Goal: Information Seeking & Learning: Find specific fact

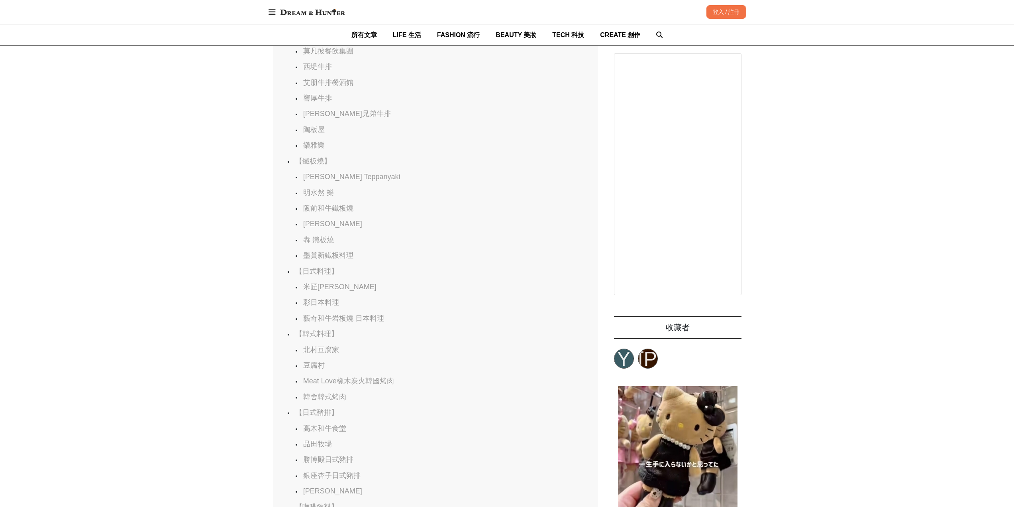
scroll to position [0, 325]
click at [326, 212] on link "阪前和牛鐵板燒" at bounding box center [328, 208] width 50 height 8
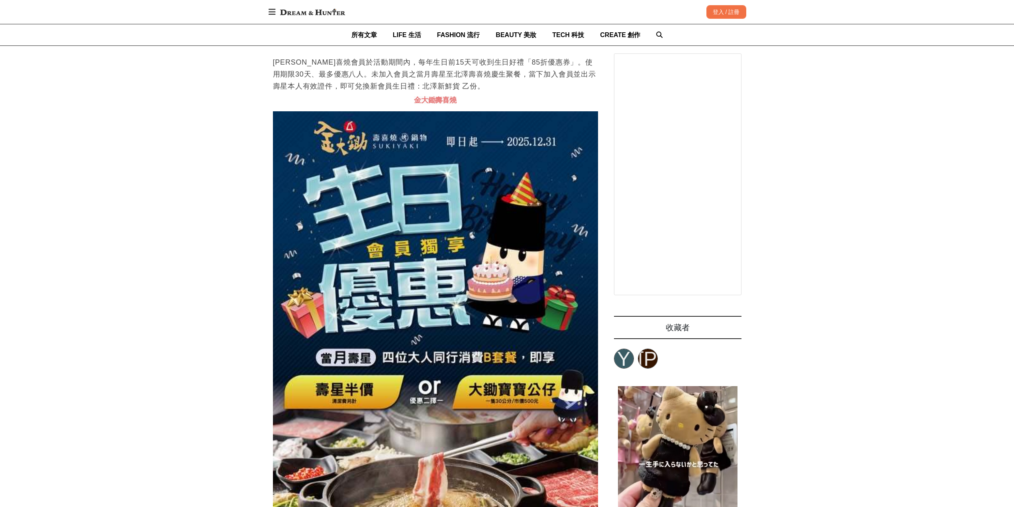
scroll to position [0, 0]
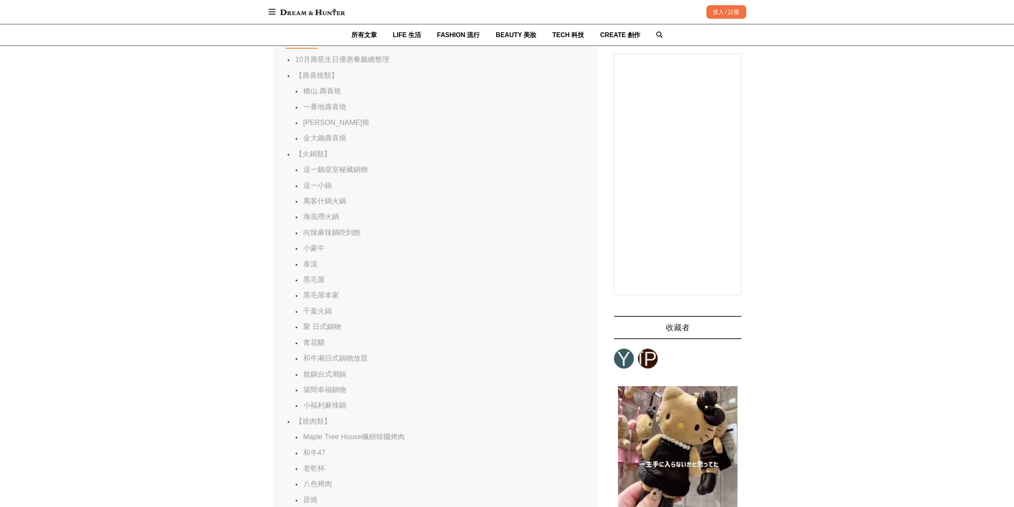
click at [326, 142] on link "金大鋤壽喜燒" at bounding box center [324, 138] width 43 height 8
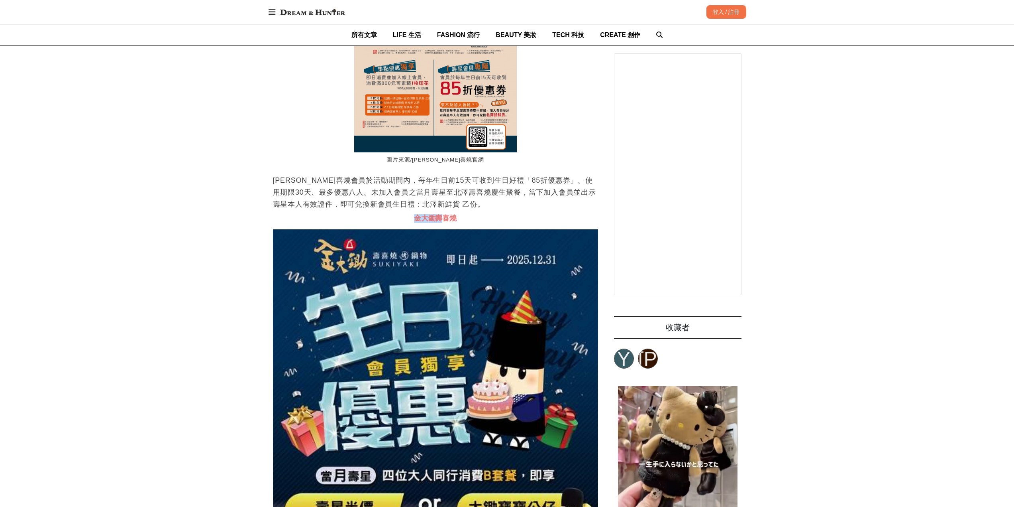
drag, startPoint x: 417, startPoint y: 250, endPoint x: 440, endPoint y: 255, distance: 23.2
click at [440, 223] on h3 "金大鋤壽喜燒" at bounding box center [435, 218] width 325 height 9
click at [431, 222] on span "金大鋤壽喜燒" at bounding box center [435, 218] width 43 height 8
click at [422, 222] on span "金大鋤壽喜燒" at bounding box center [435, 218] width 43 height 8
drag, startPoint x: 409, startPoint y: 251, endPoint x: 432, endPoint y: 250, distance: 22.7
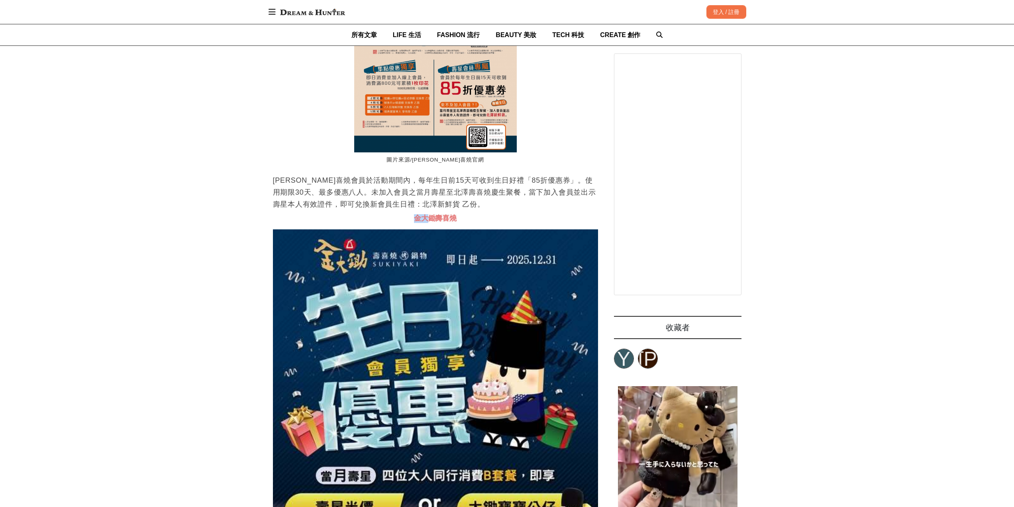
click at [432, 223] on h3 "金大鋤壽喜燒" at bounding box center [435, 218] width 325 height 9
drag, startPoint x: 436, startPoint y: 252, endPoint x: 415, endPoint y: 252, distance: 21.1
click at [415, 222] on span "金大鋤壽喜燒" at bounding box center [435, 218] width 43 height 8
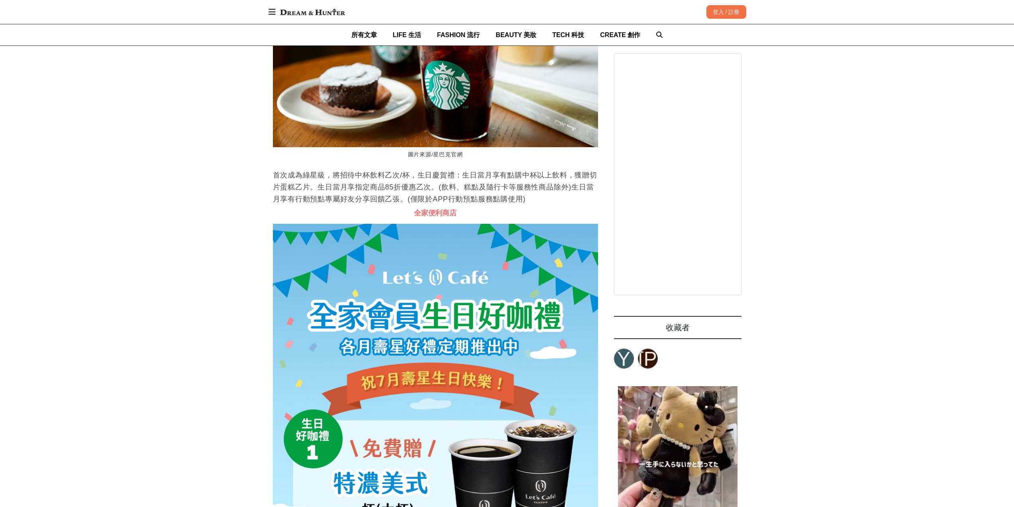
scroll to position [0, 325]
